Goal: Find specific page/section: Find specific page/section

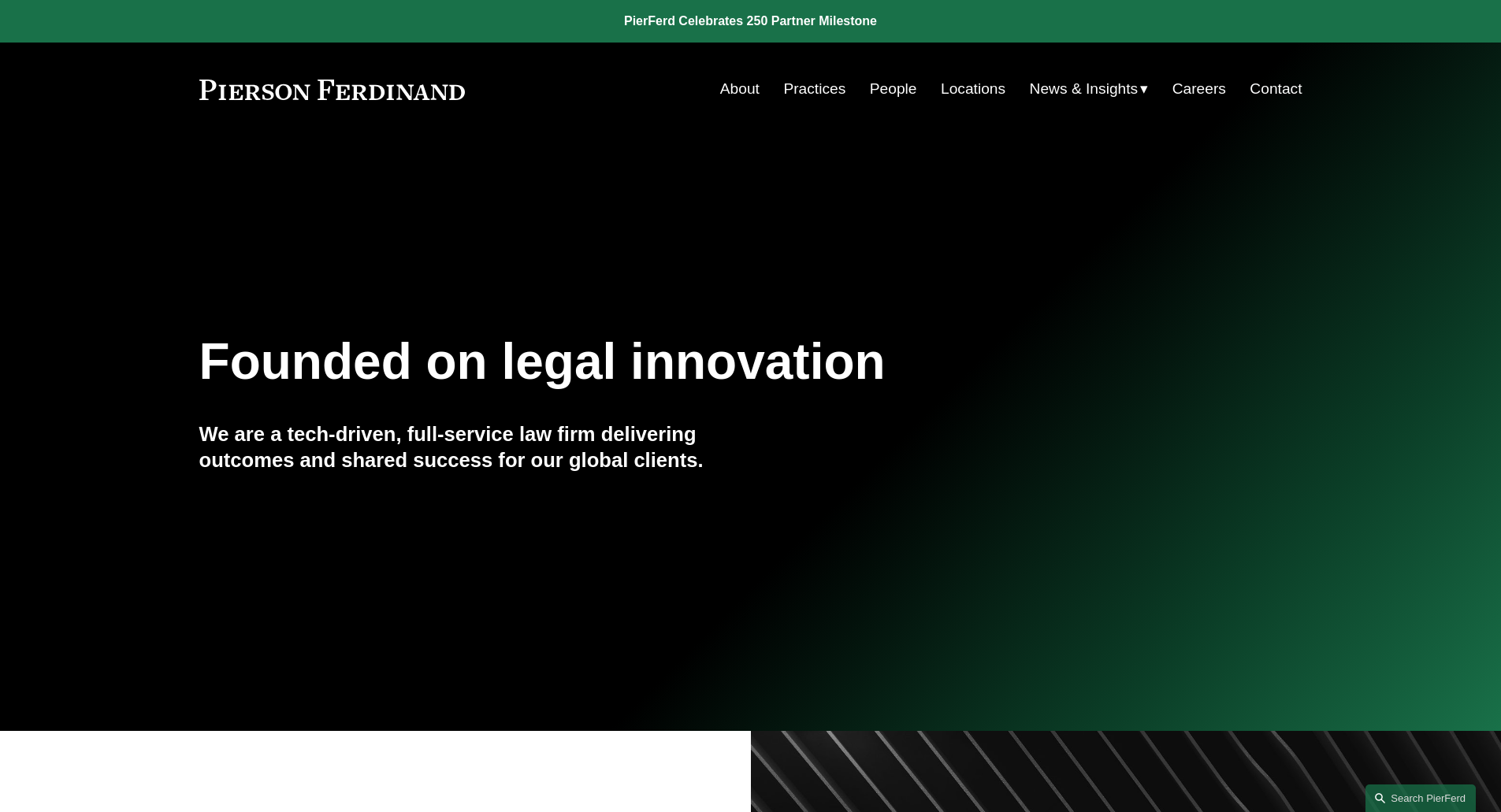
click at [878, 82] on link "People" at bounding box center [892, 89] width 47 height 30
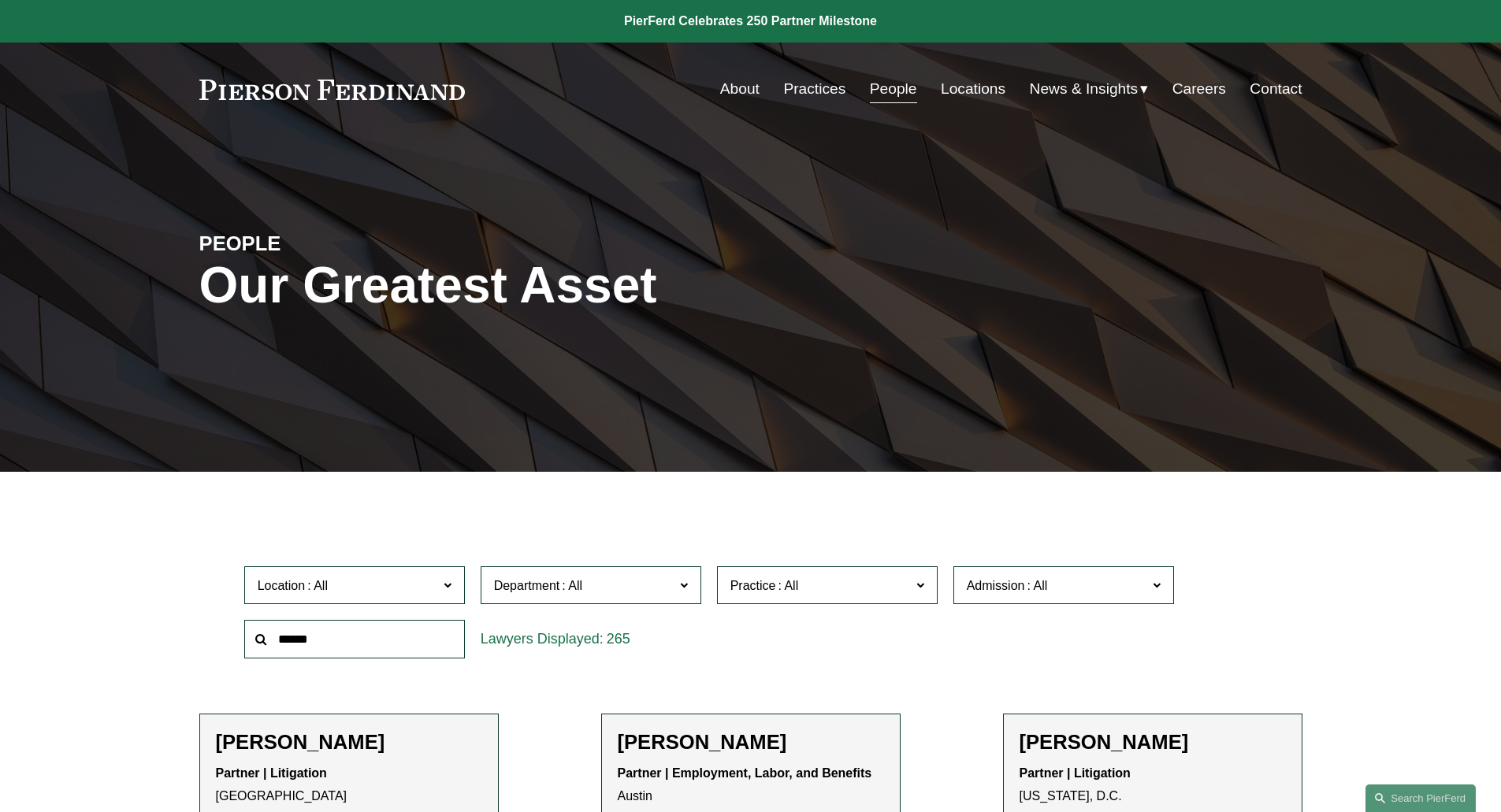
click at [973, 585] on span "Admission" at bounding box center [996, 585] width 59 height 14
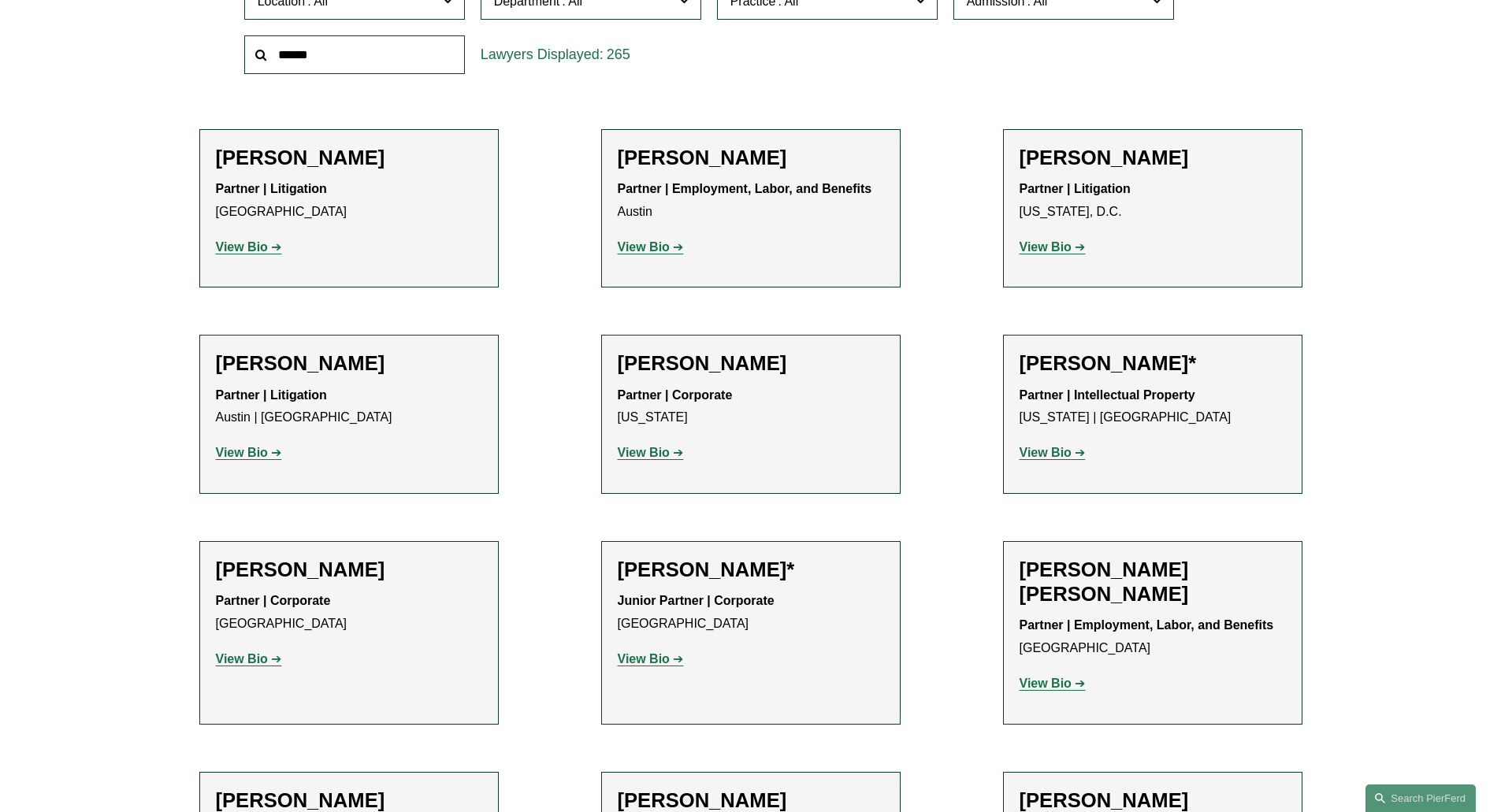
scroll to position [924, 0]
click at [0, 0] on link "New York" at bounding box center [0, 0] width 0 height 0
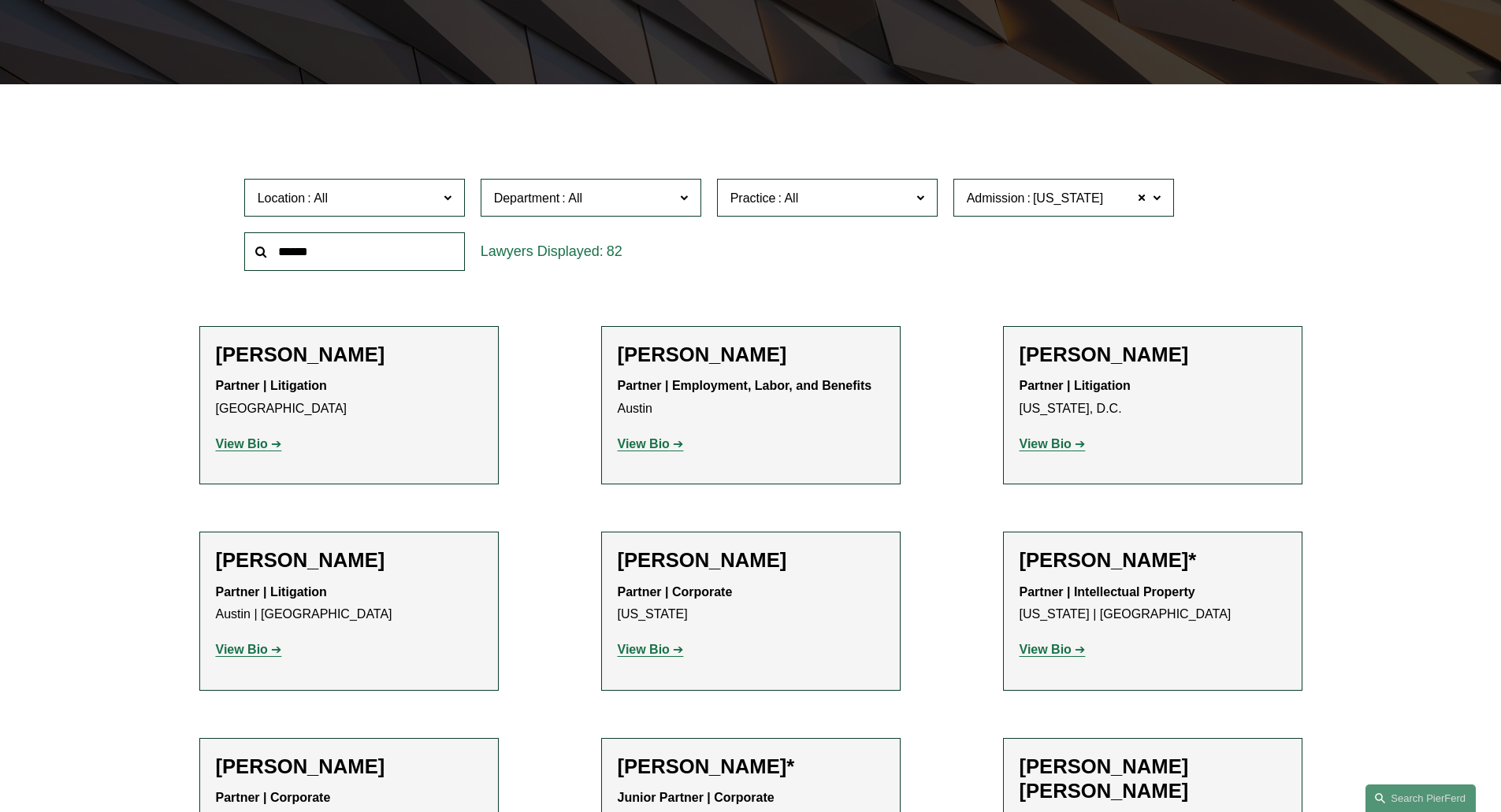
scroll to position [315, 0]
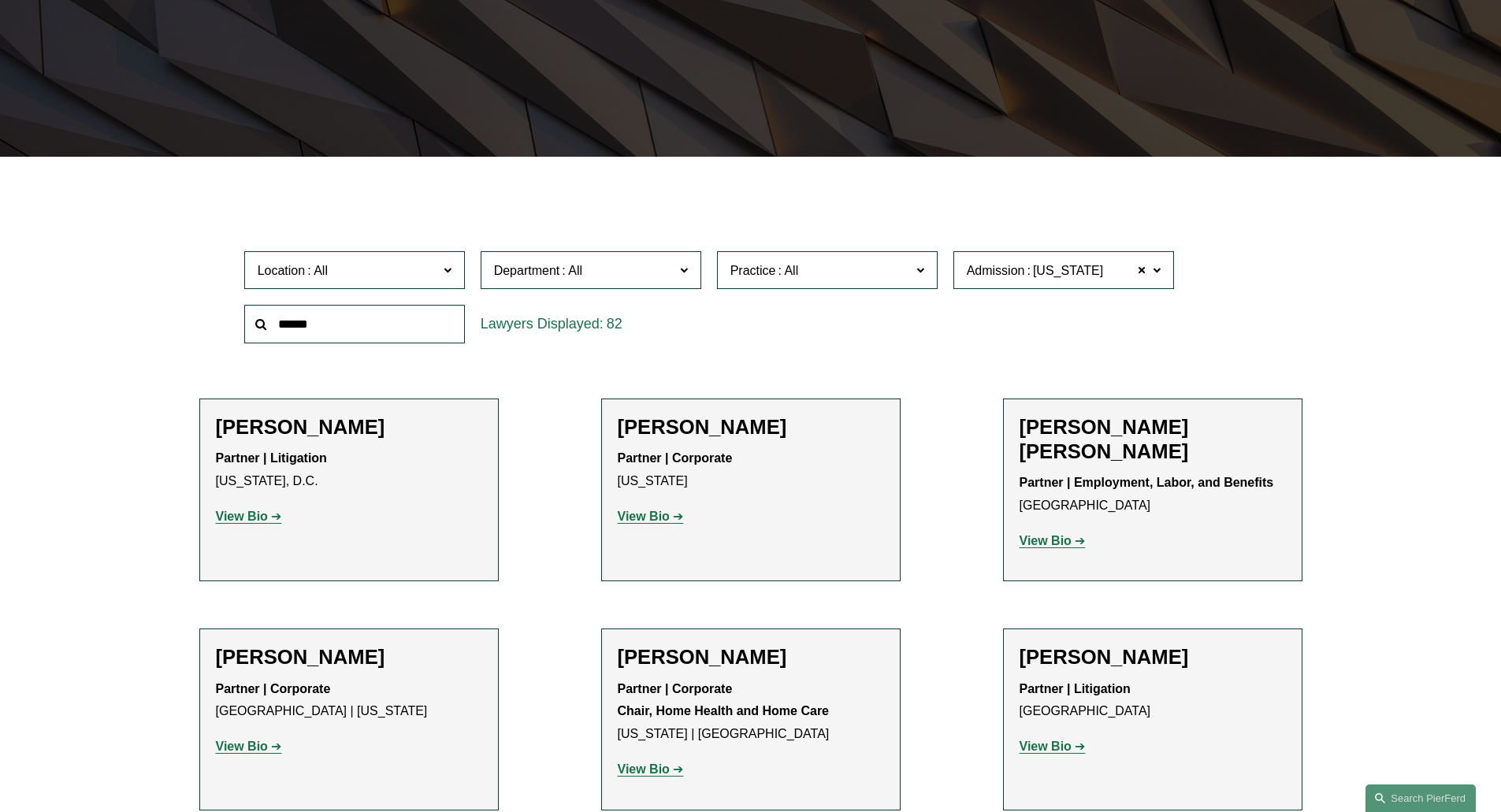
click at [528, 269] on span "Department" at bounding box center [527, 270] width 66 height 14
click at [0, 0] on link "Litigation" at bounding box center [0, 0] width 0 height 0
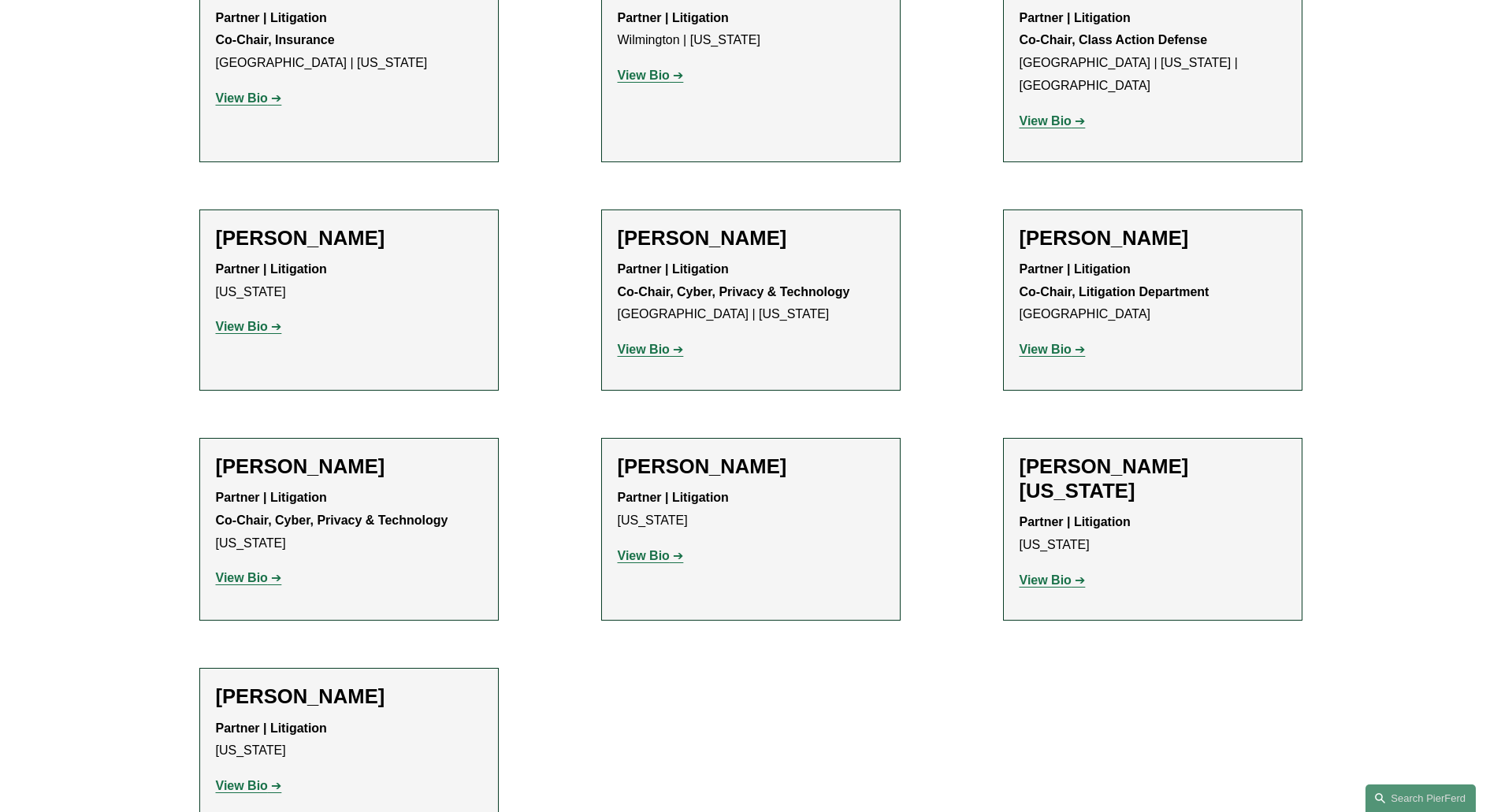
scroll to position [2427, 0]
